Goal: Find contact information: Find contact information

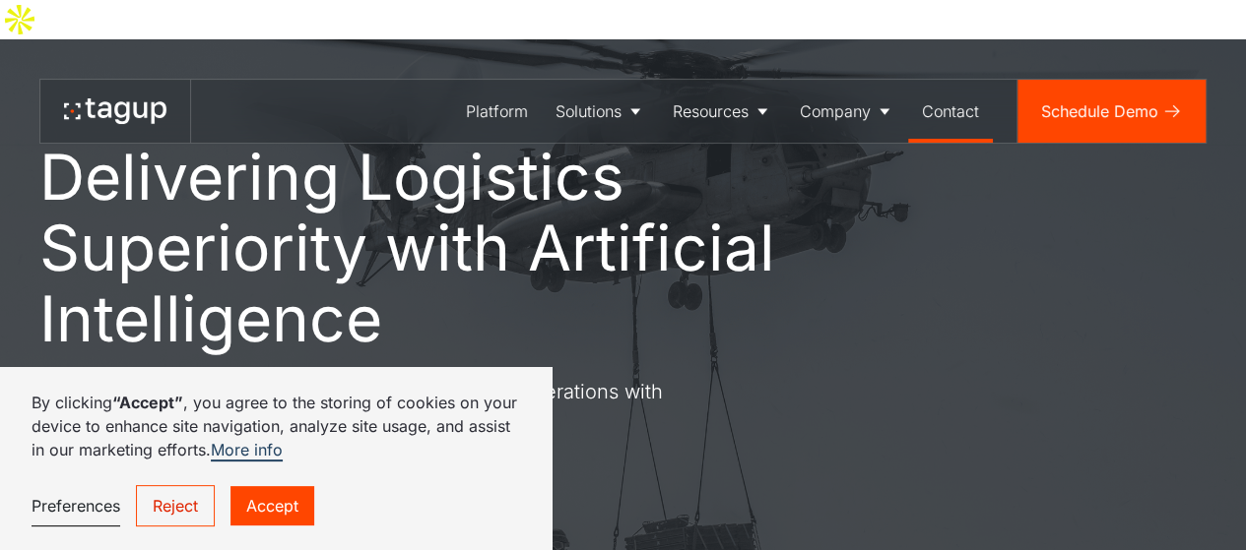
click at [939, 99] on div "Contact" at bounding box center [950, 111] width 57 height 24
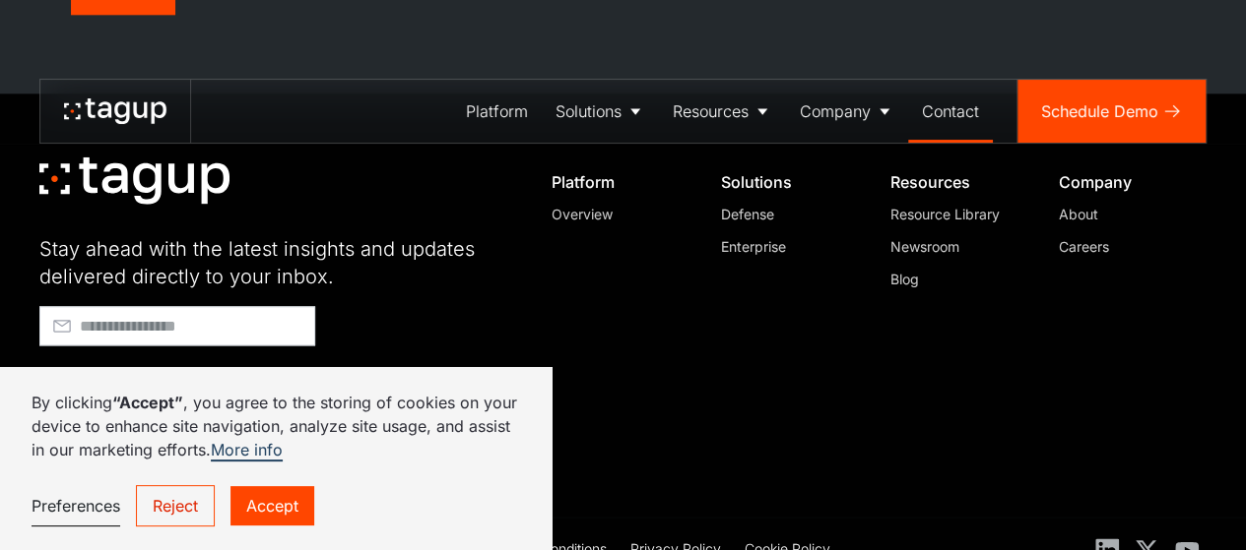
click at [264, 503] on link "Accept" at bounding box center [272, 505] width 84 height 39
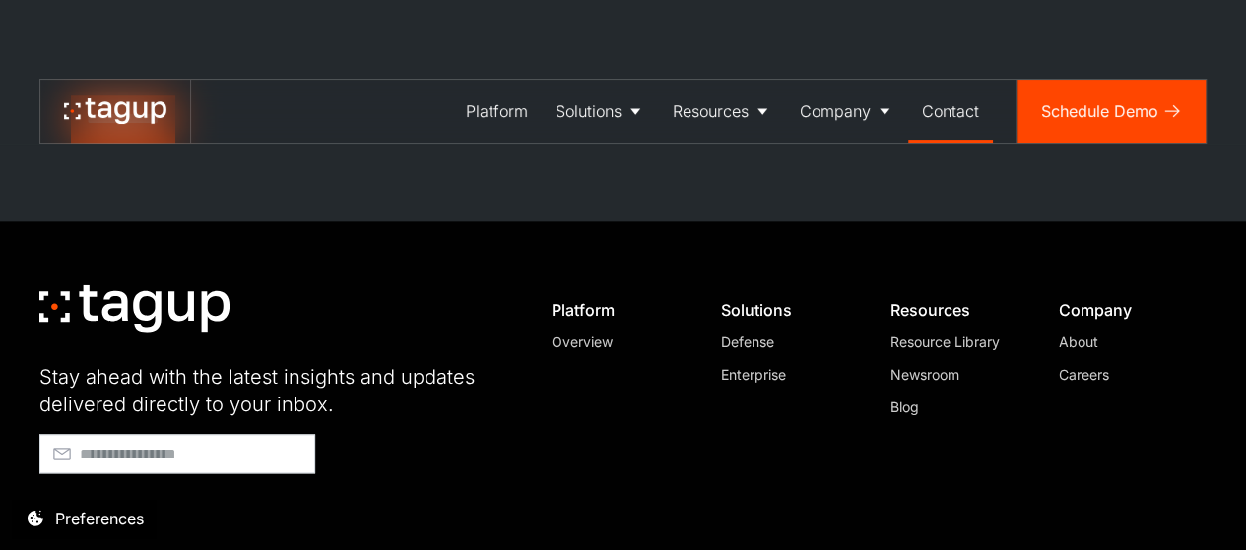
scroll to position [1176, 0]
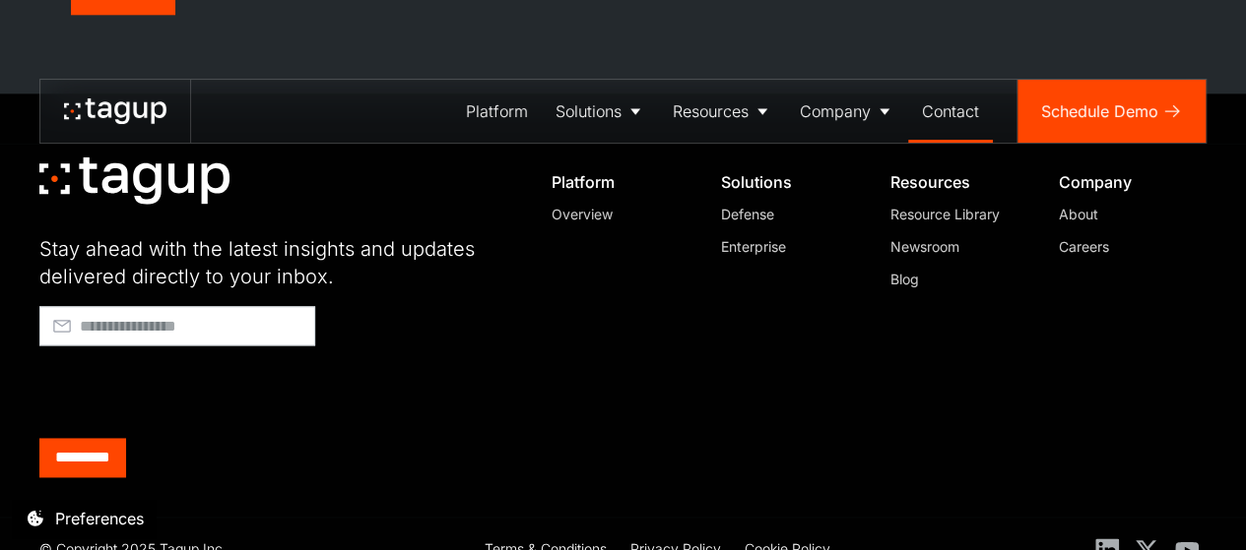
click at [943, 99] on div "Contact" at bounding box center [950, 111] width 57 height 24
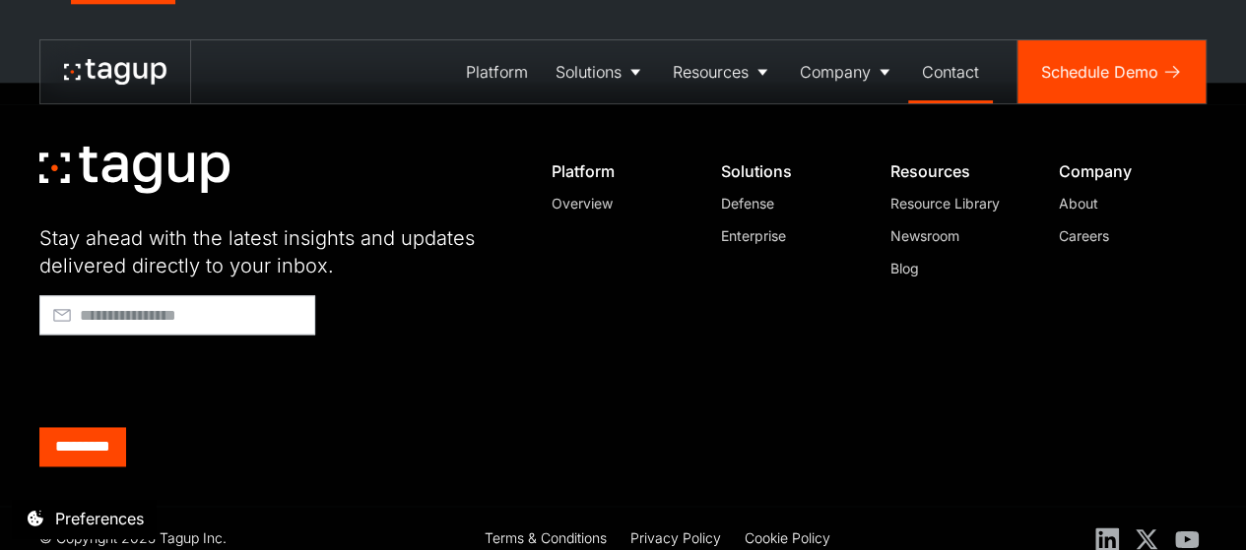
scroll to position [1176, 0]
